Goal: Task Accomplishment & Management: Manage account settings

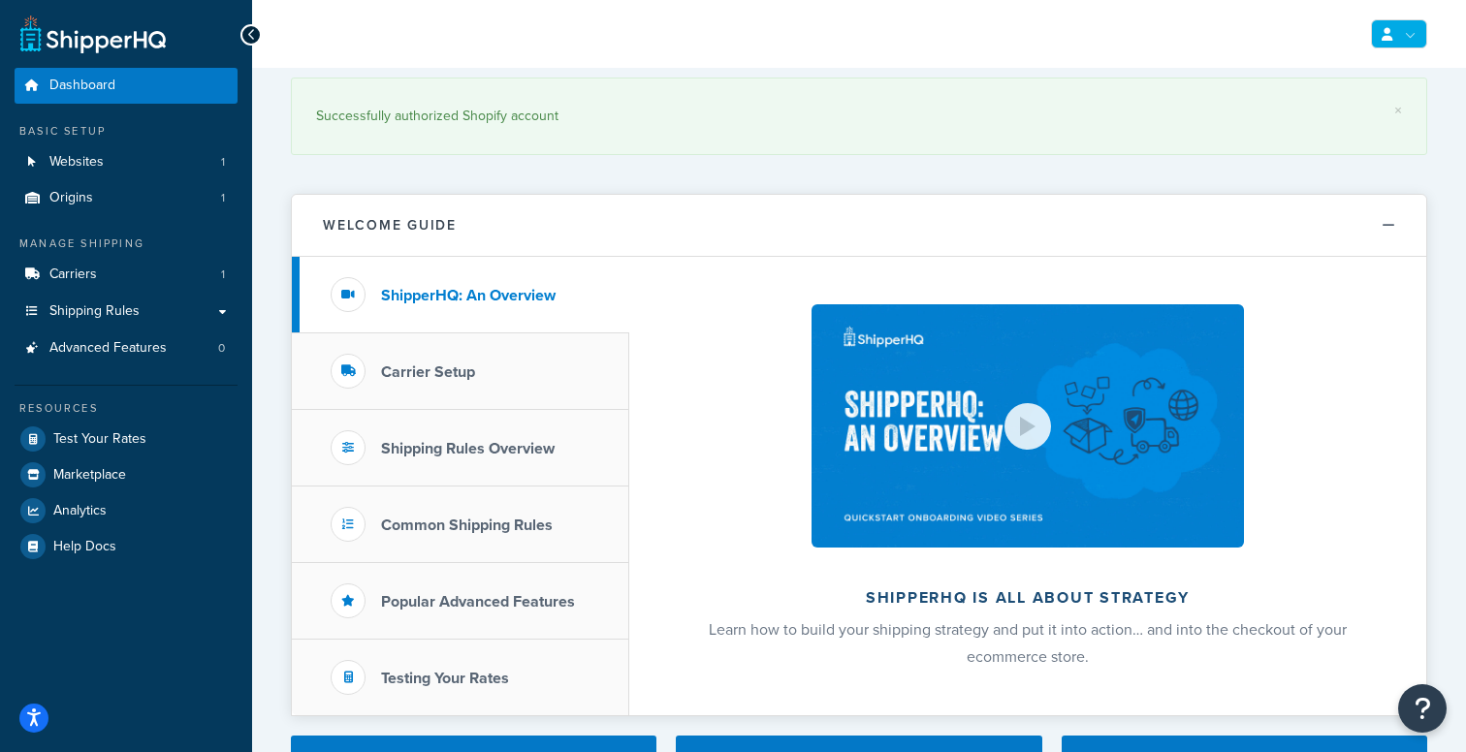
click at [1403, 40] on link at bounding box center [1399, 33] width 56 height 29
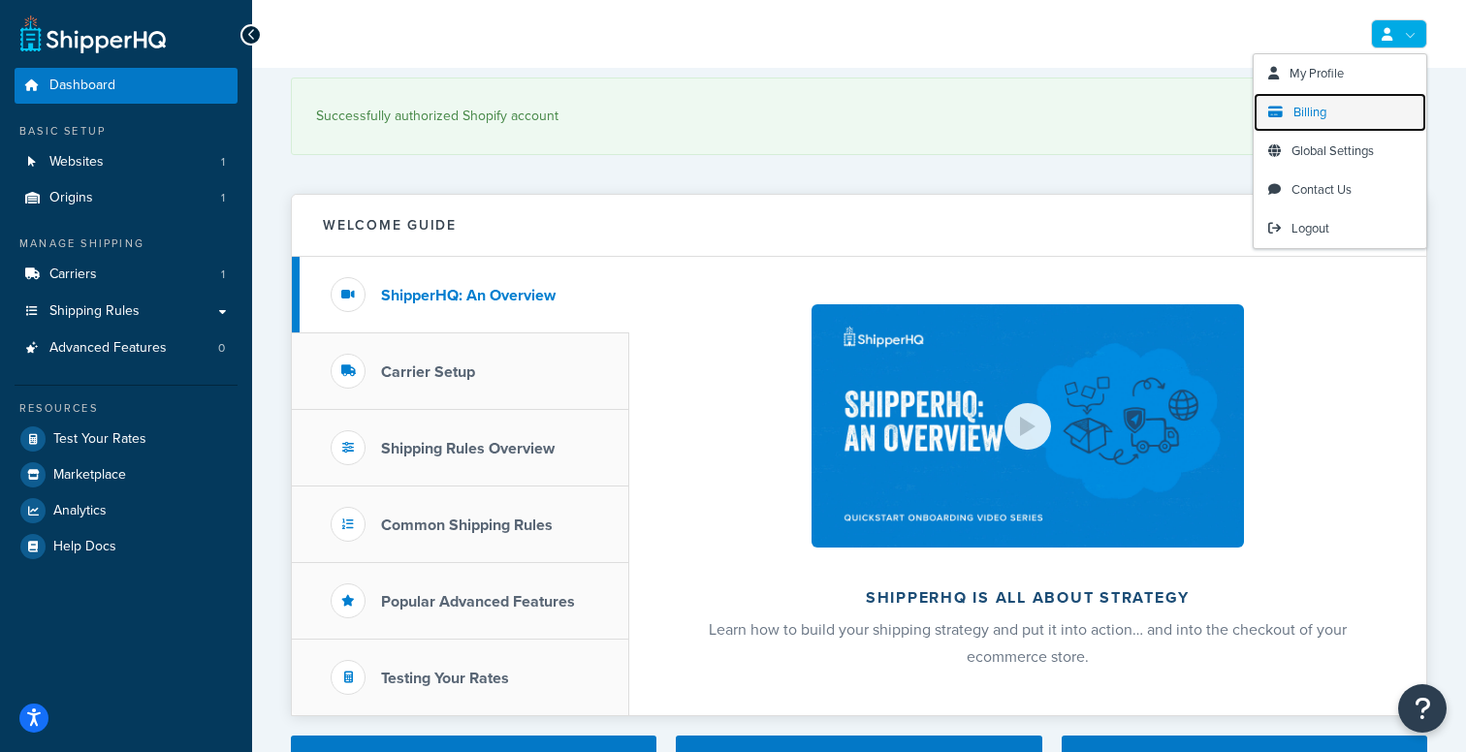
click at [1357, 128] on link "Billing" at bounding box center [1339, 112] width 173 height 39
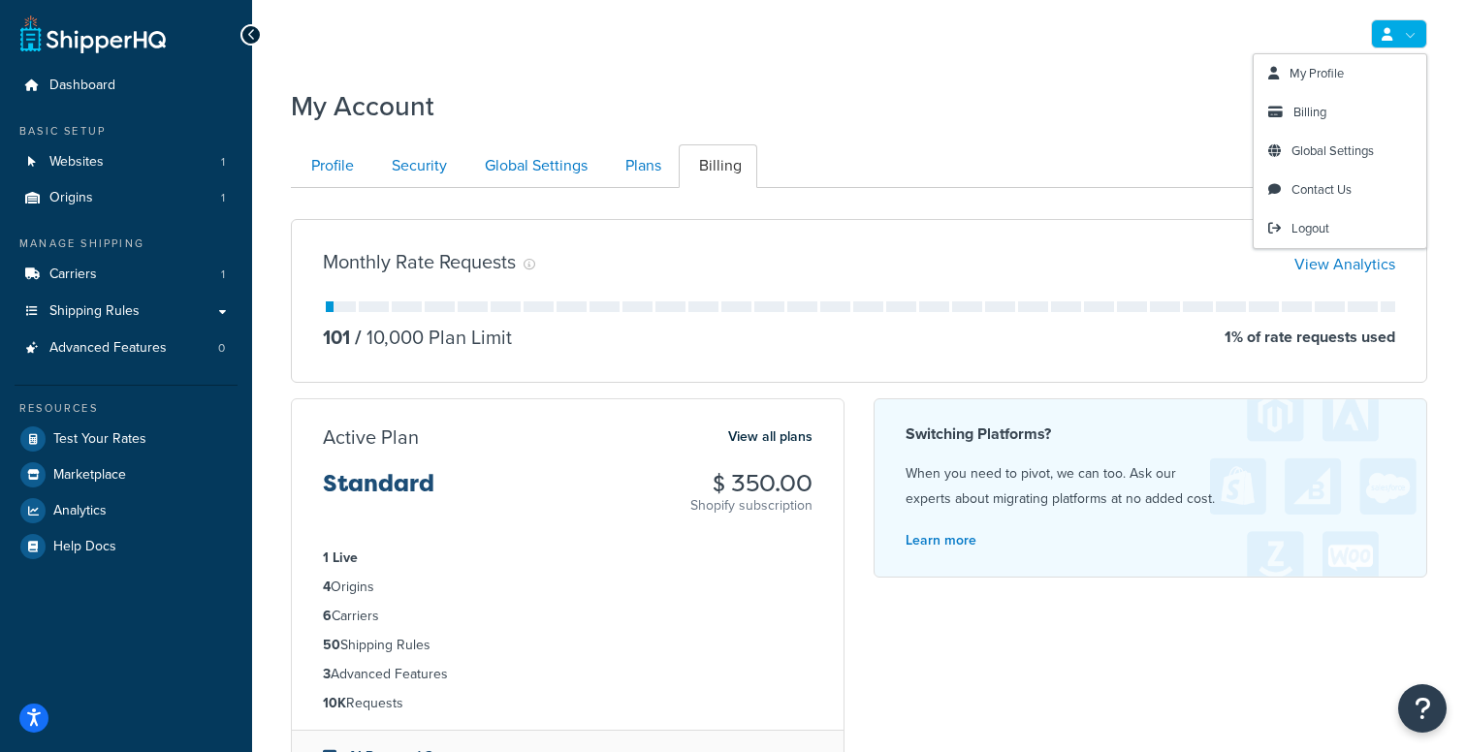
drag, startPoint x: 1388, startPoint y: 24, endPoint x: 1323, endPoint y: 37, distance: 66.2
click at [1323, 37] on div "My Profile Billing Global Settings Contact Us Logout" at bounding box center [859, 34] width 1214 height 68
click at [1337, 80] on span "My Profile" at bounding box center [1316, 73] width 54 height 18
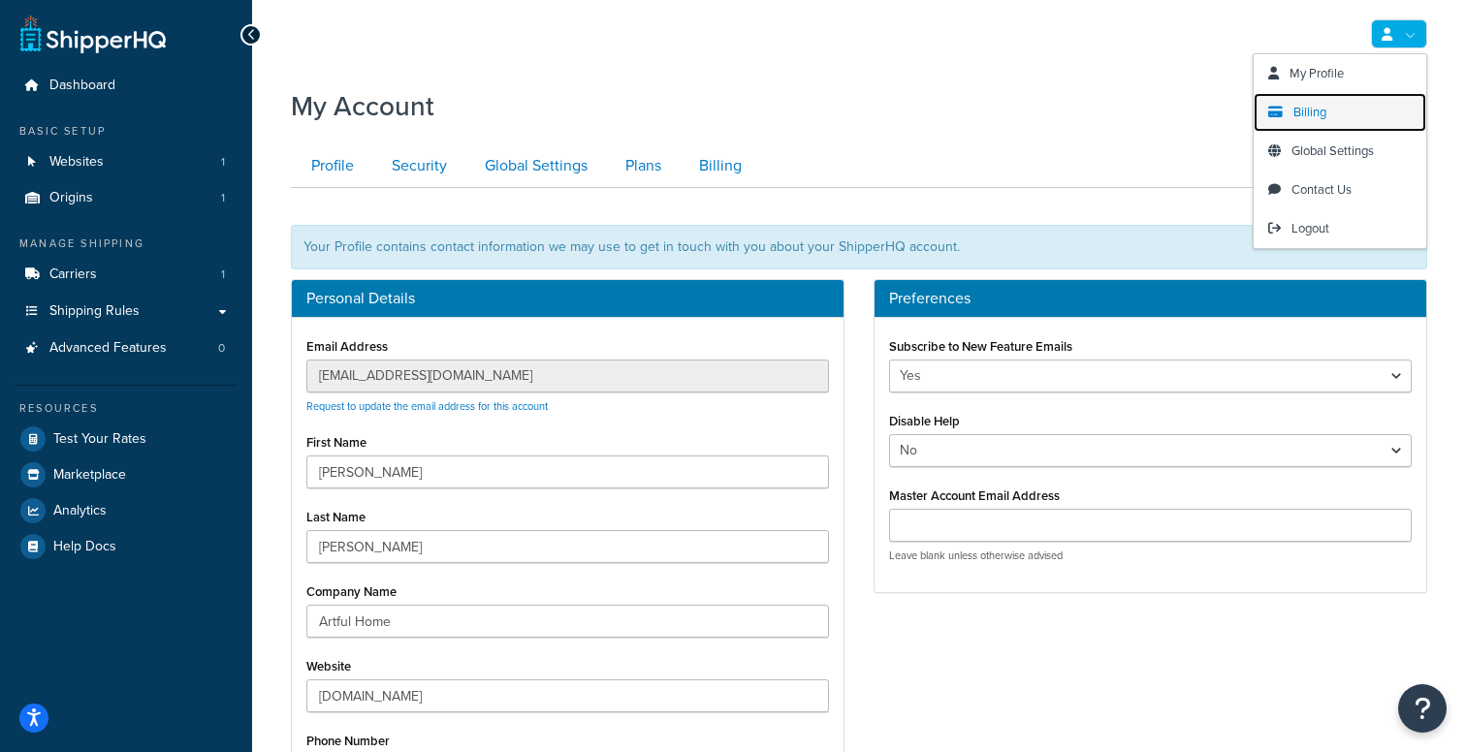
click at [1350, 113] on link "Billing" at bounding box center [1339, 112] width 173 height 39
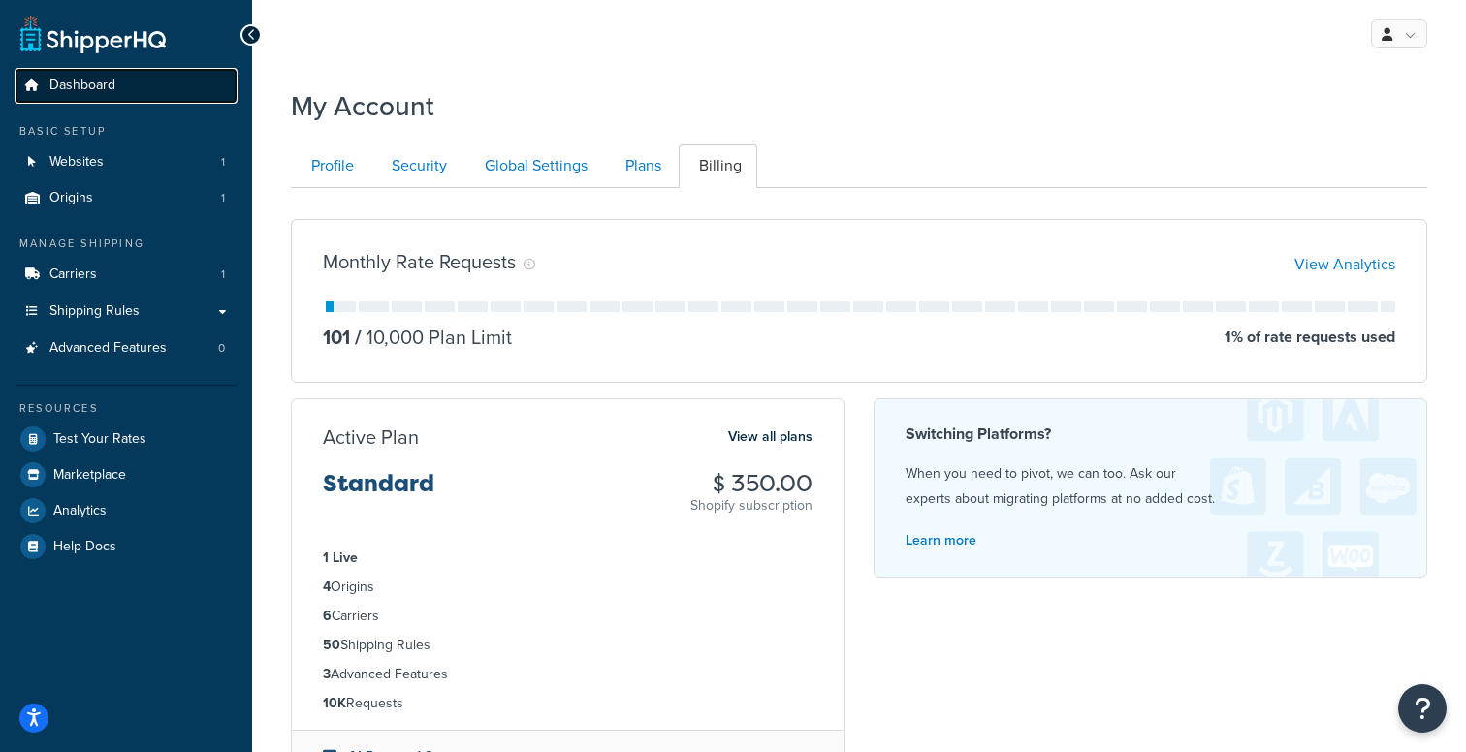
click at [141, 84] on link "Dashboard" at bounding box center [126, 86] width 223 height 36
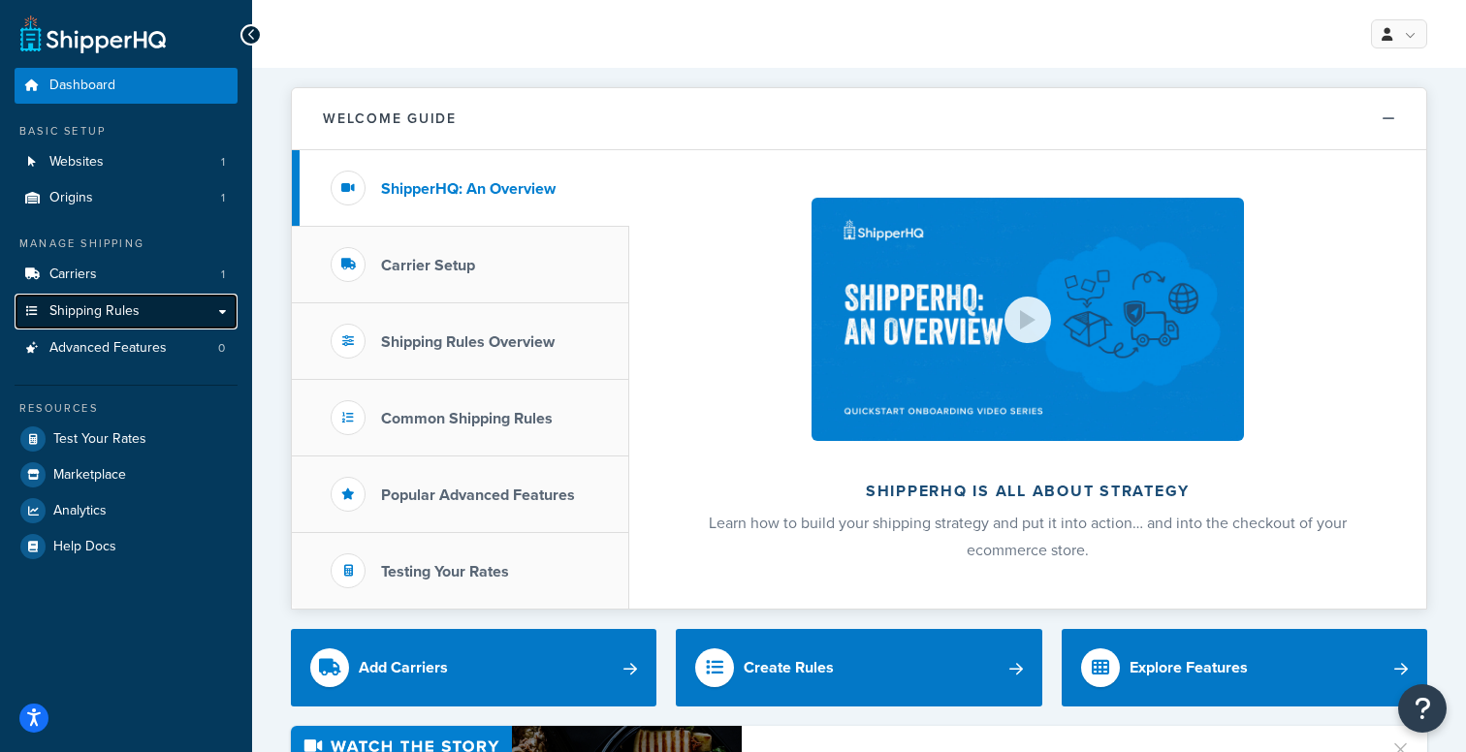
click at [125, 306] on span "Shipping Rules" at bounding box center [94, 311] width 90 height 16
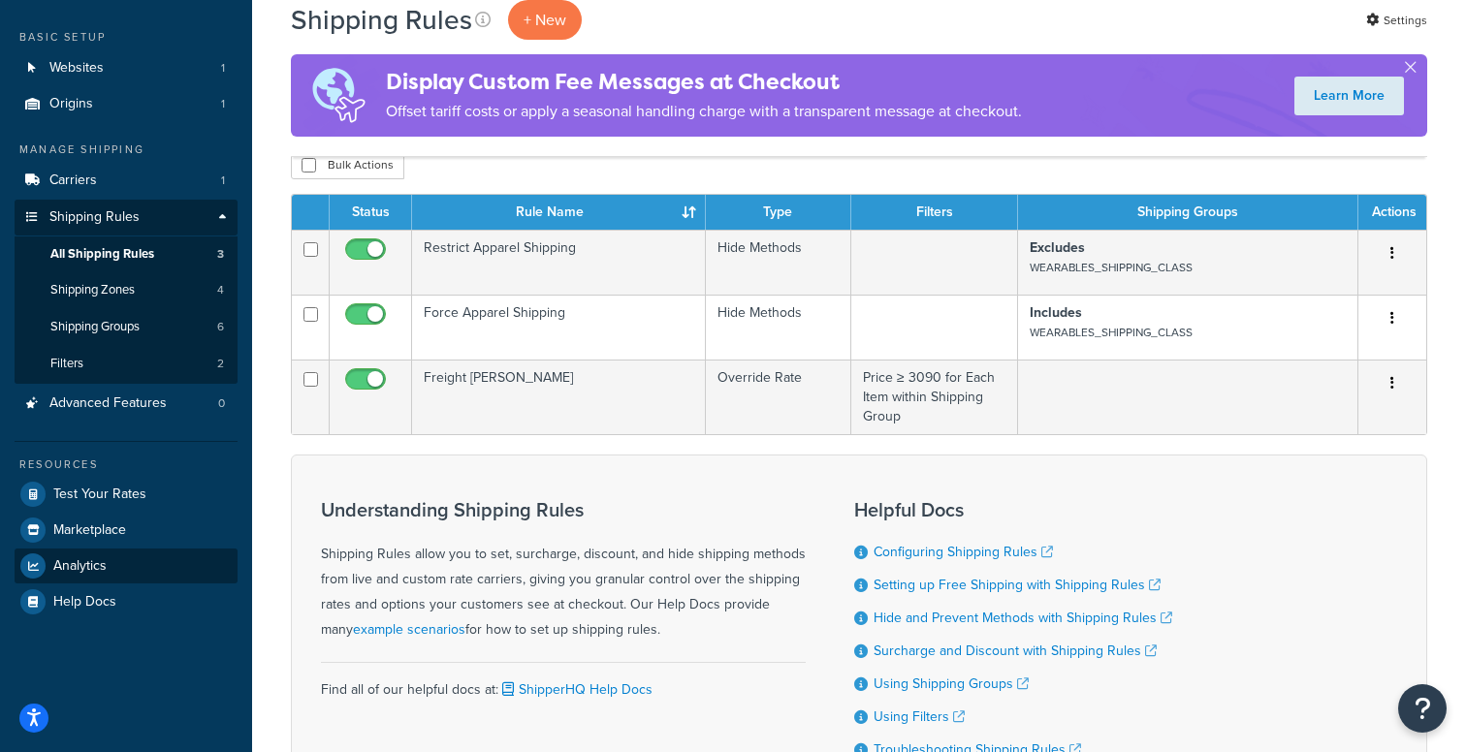
scroll to position [263, 0]
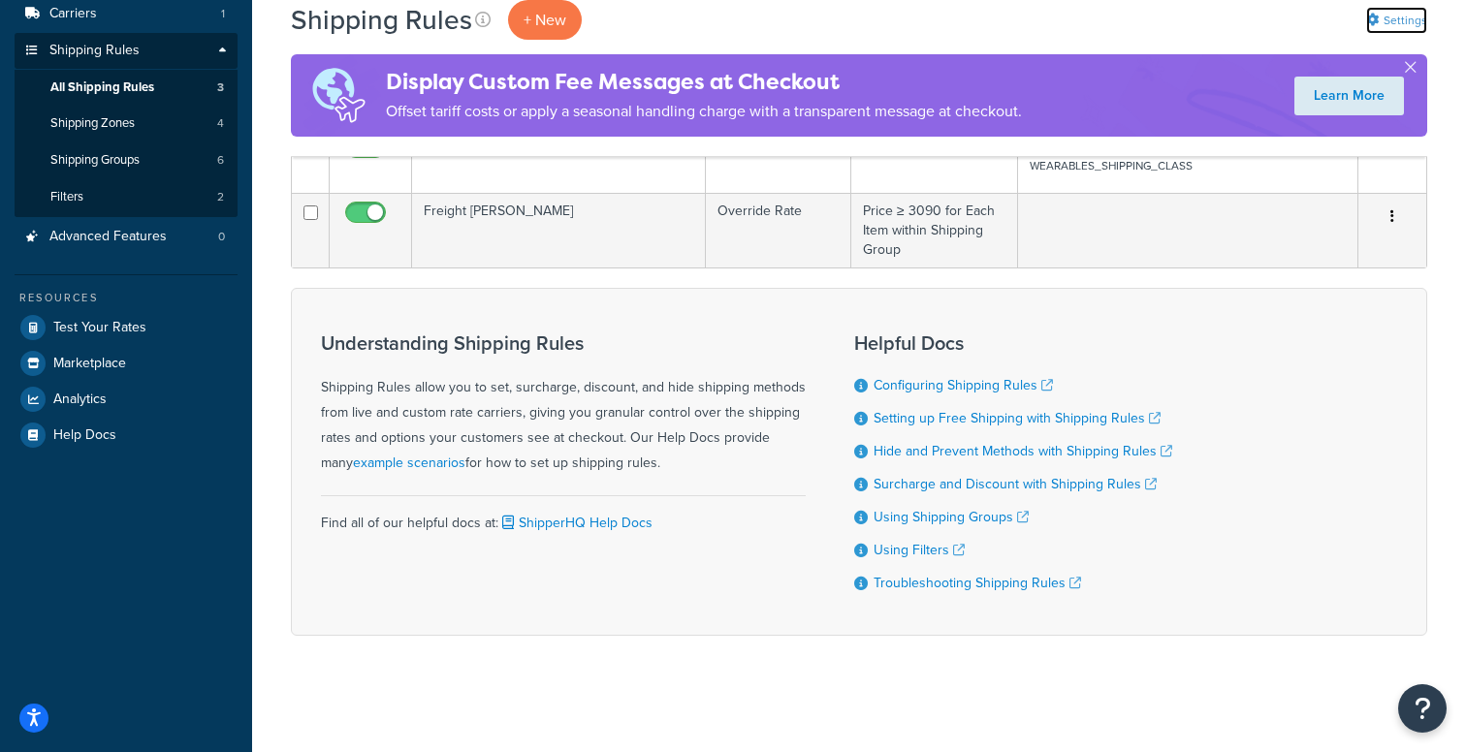
click at [1398, 16] on link "Settings" at bounding box center [1396, 20] width 61 height 27
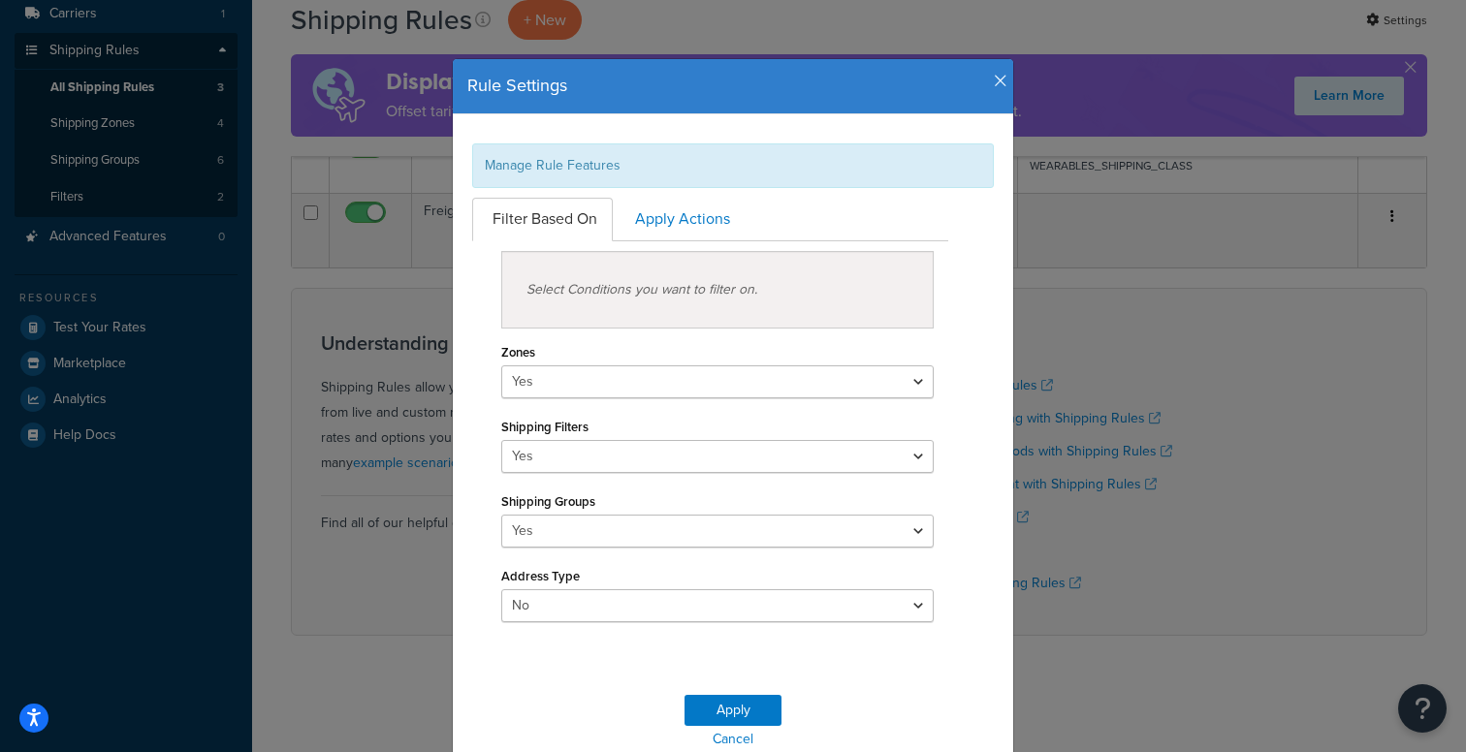
click at [996, 81] on icon "button" at bounding box center [1000, 81] width 14 height 17
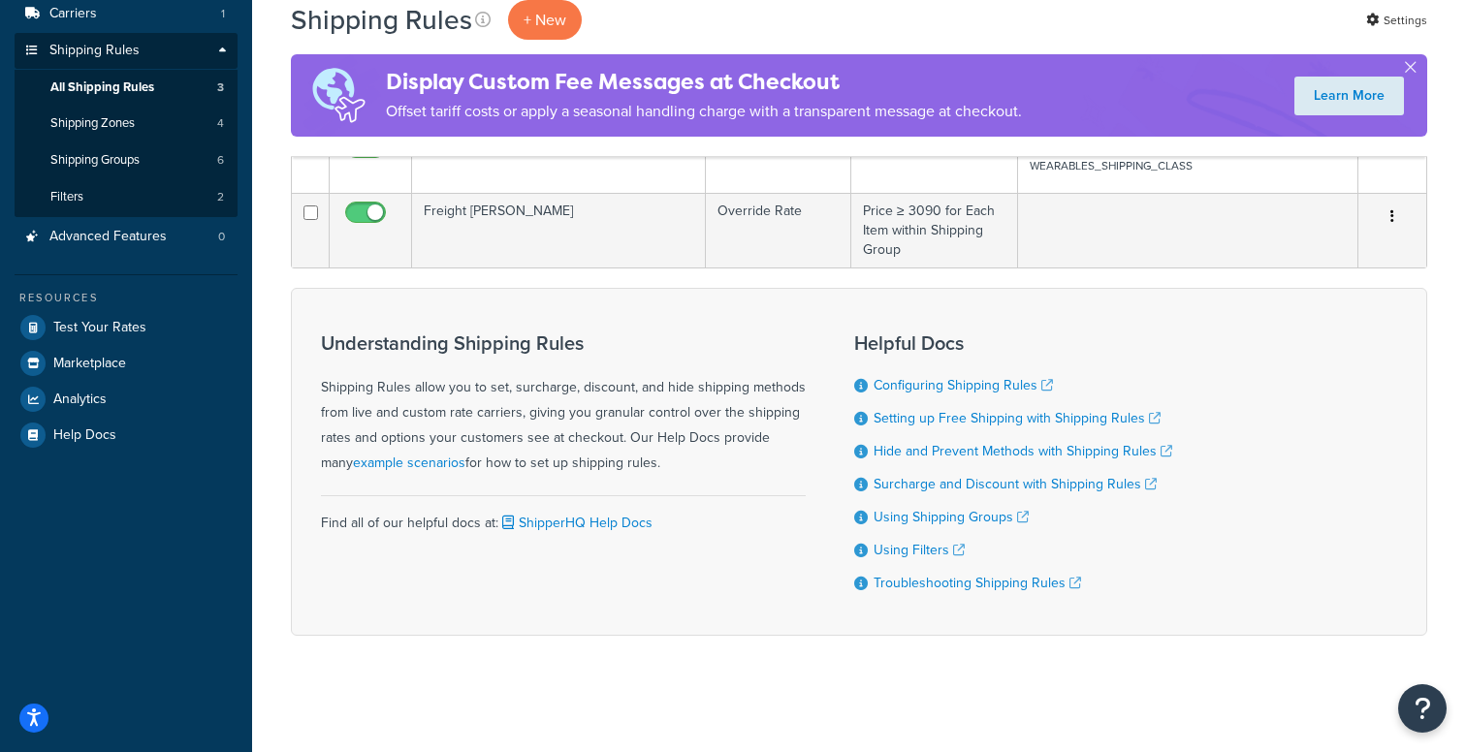
scroll to position [0, 0]
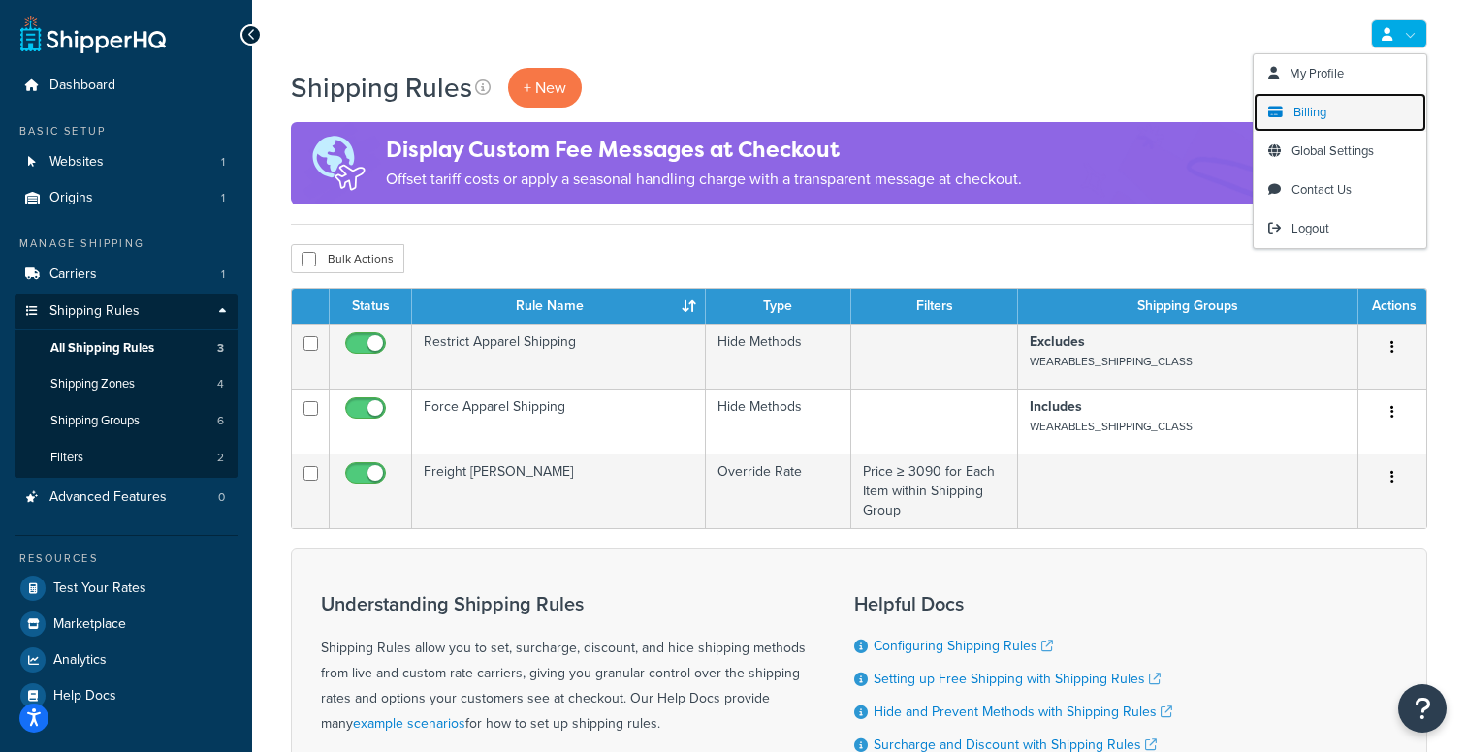
click at [1315, 112] on span "Billing" at bounding box center [1309, 112] width 33 height 18
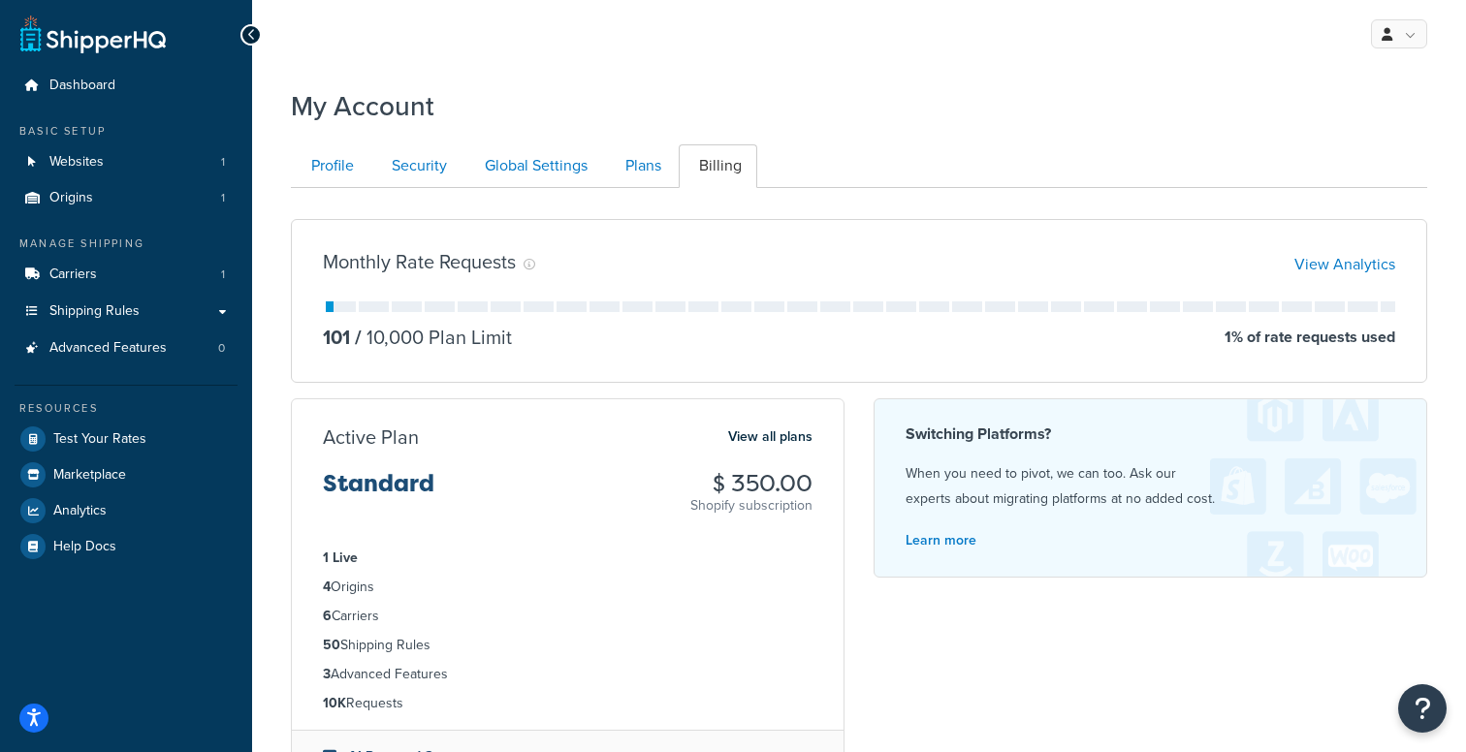
click at [975, 209] on div "Monthly Rate Requests View Analytics 101 / 10,000 Plan Limit 1 % of rate reques…" at bounding box center [858, 511] width 1165 height 614
